Goal: Obtain resource: Download file/media

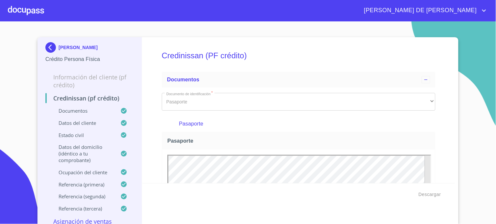
click at [46, 44] on img at bounding box center [51, 47] width 13 height 11
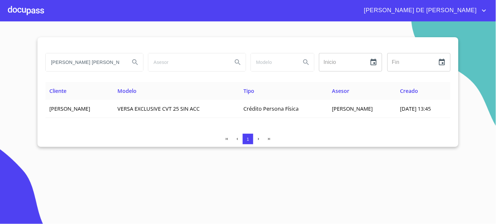
drag, startPoint x: 94, startPoint y: 62, endPoint x: 36, endPoint y: 68, distance: 58.6
click at [37, 67] on section "[PERSON_NAME] [PERSON_NAME] Inicio ​ Fin ​ Cliente Modelo Tipo Asesor Creado [P…" at bounding box center [248, 122] width 496 height 202
type input "[PERSON_NAME]"
click at [132, 67] on button "Search" at bounding box center [135, 62] width 16 height 16
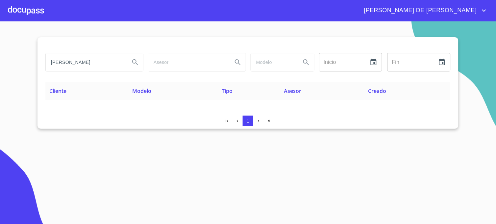
click at [347, 16] on div "[PERSON_NAME] DE [PERSON_NAME]" at bounding box center [248, 10] width 496 height 21
click at [137, 63] on icon "Search" at bounding box center [135, 62] width 6 height 6
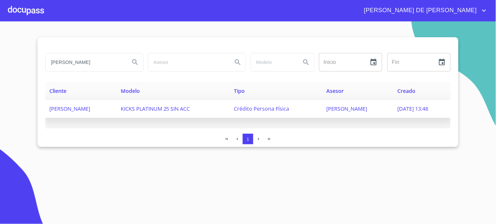
click at [352, 109] on span "[PERSON_NAME]" at bounding box center [347, 108] width 41 height 7
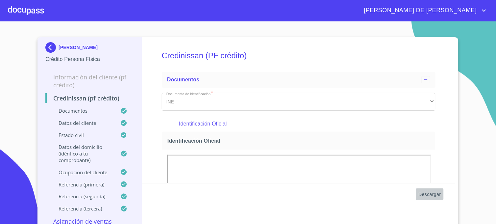
click at [432, 195] on span "Descargar" at bounding box center [430, 194] width 22 height 8
